Goal: Understand process/instructions: Learn how to perform a task or action

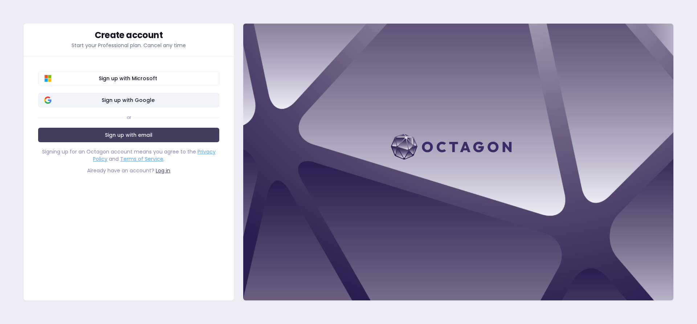
click at [163, 101] on span "Sign up with Google" at bounding box center [128, 100] width 170 height 7
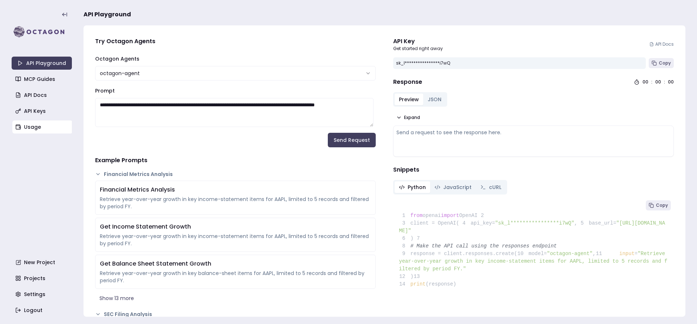
click at [36, 130] on link "Usage" at bounding box center [42, 126] width 60 height 13
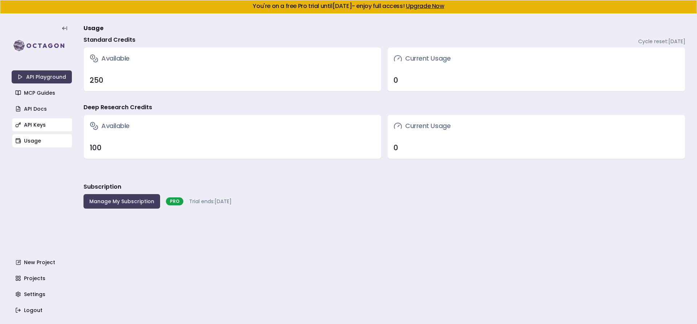
click at [37, 129] on link "API Keys" at bounding box center [42, 124] width 60 height 13
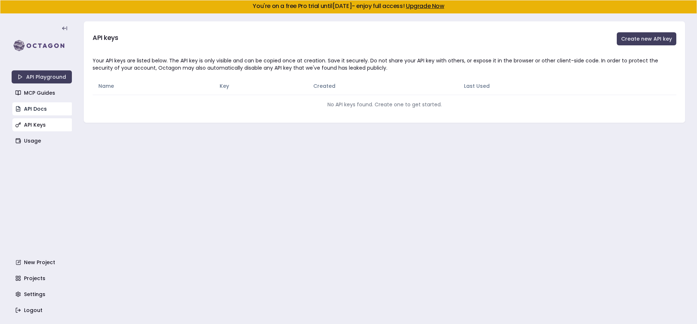
click at [37, 114] on link "API Docs" at bounding box center [42, 108] width 60 height 13
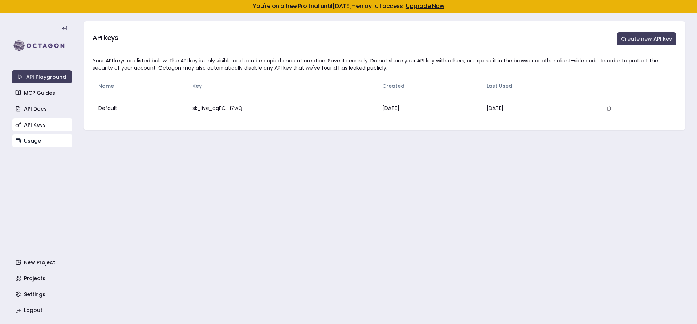
click at [44, 138] on link "Usage" at bounding box center [42, 140] width 60 height 13
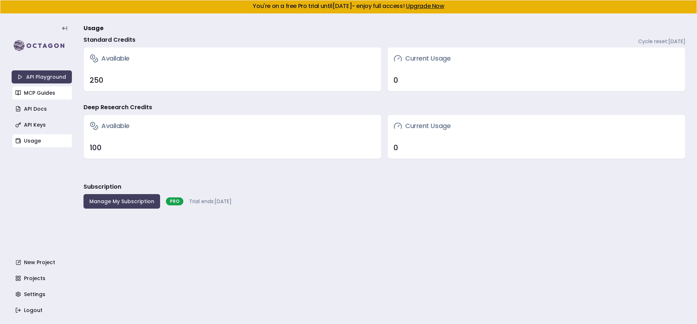
click at [40, 96] on link "MCP Guides" at bounding box center [42, 92] width 60 height 13
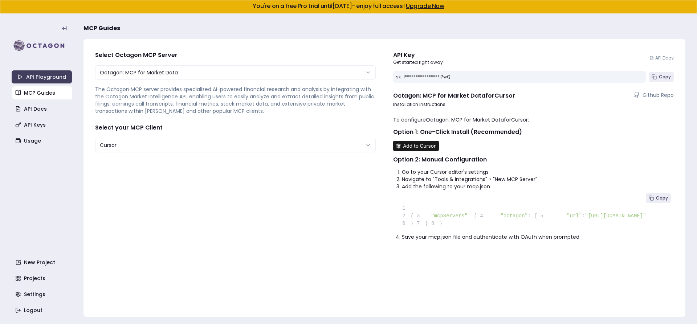
drag, startPoint x: 428, startPoint y: 246, endPoint x: 420, endPoint y: 233, distance: 15.0
click at [420, 233] on pre "1 2 { 3 "mcpServers" : { 4 "octagon" : { 5 "url" : "[URL][DOMAIN_NAME]" 6 } 7 }…" at bounding box center [533, 211] width 281 height 43
copy code ""octagon" : { 5 "url" : "[URL][DOMAIN_NAME]" 6 }"
click at [22, 41] on img at bounding box center [42, 45] width 60 height 15
